Goal: Task Accomplishment & Management: Manage account settings

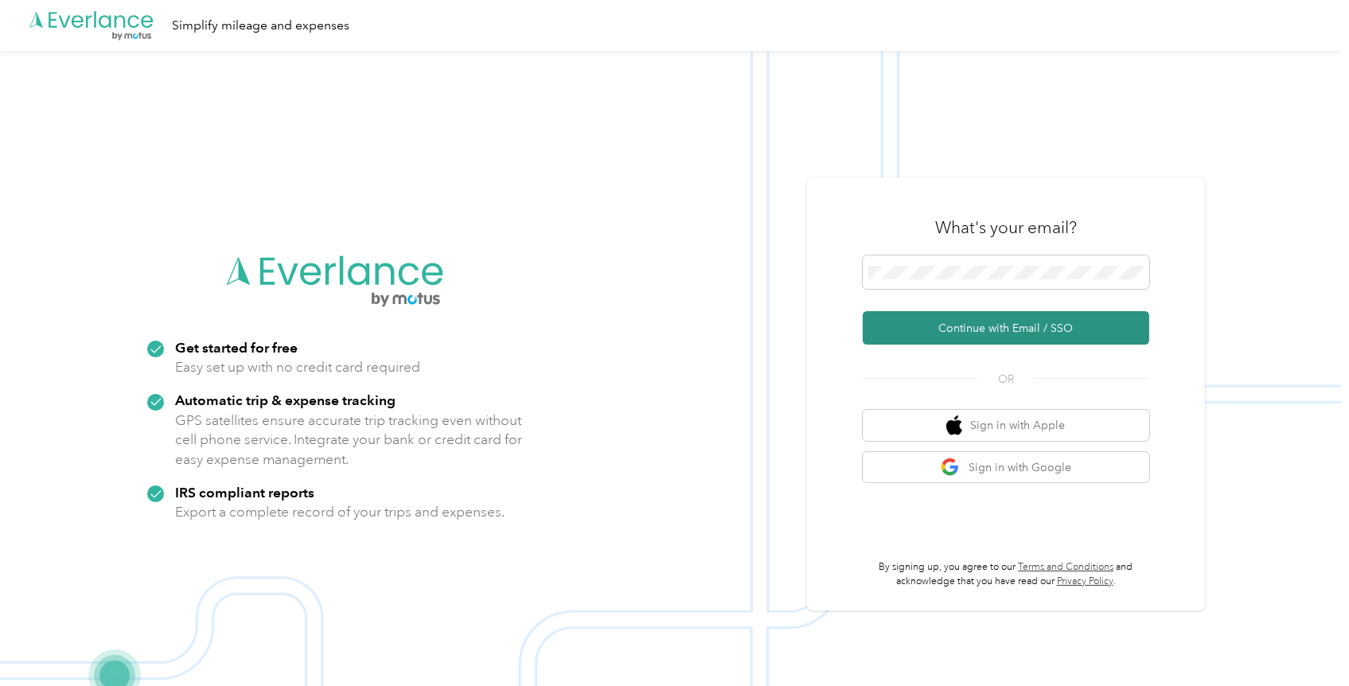
click at [967, 329] on button "Continue with Email / SSO" at bounding box center [1006, 327] width 287 height 33
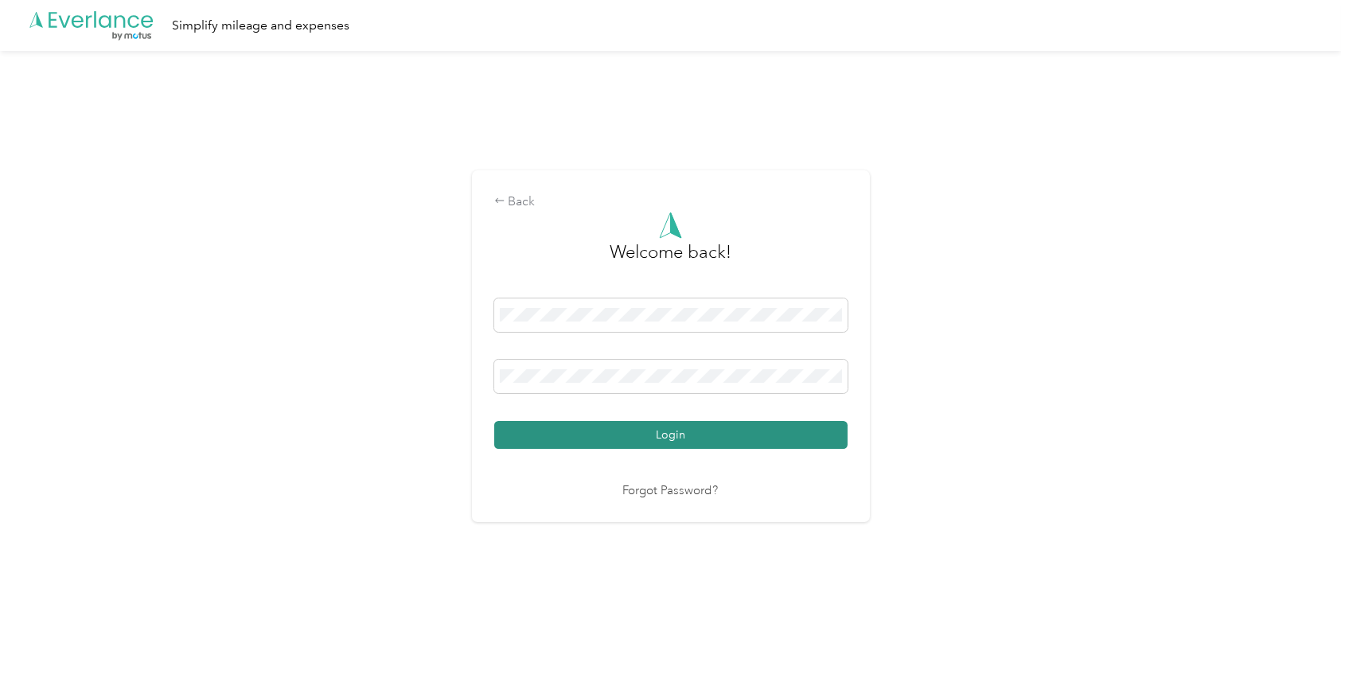
click at [635, 424] on button "Login" at bounding box center [670, 435] width 353 height 28
